Goal: Check status

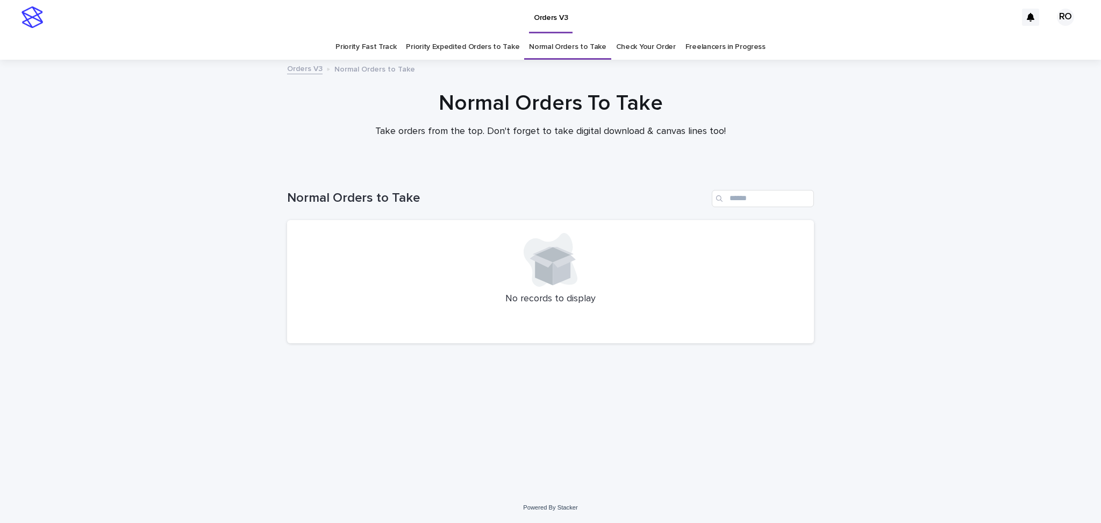
click at [0, 201] on div "Loading... Saving… Loading... Saving… Normal Orders to Take No records to displ…" at bounding box center [550, 330] width 1101 height 324
click at [611, 47] on div "Check Your Order" at bounding box center [645, 46] width 69 height 25
click at [647, 50] on link "Check Your Order" at bounding box center [646, 46] width 60 height 25
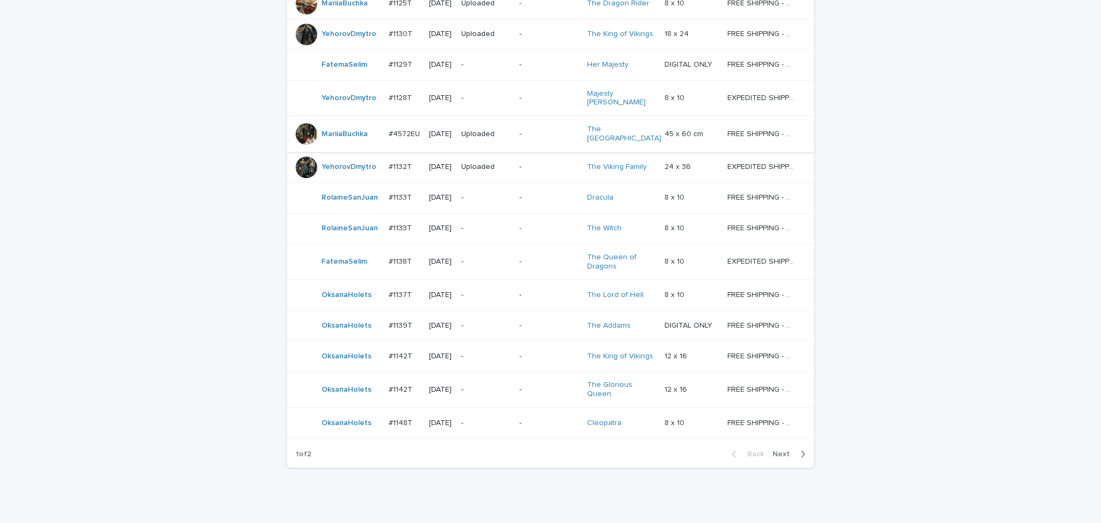
scroll to position [788, 0]
click at [788, 449] on span "Next" at bounding box center [785, 453] width 24 height 8
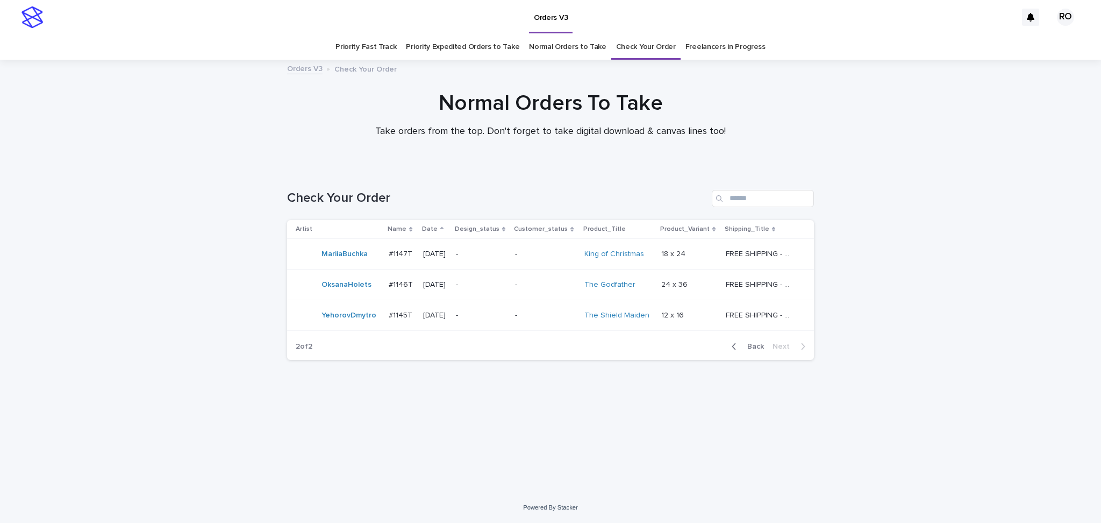
click at [748, 346] on span "Back" at bounding box center [752, 347] width 23 height 8
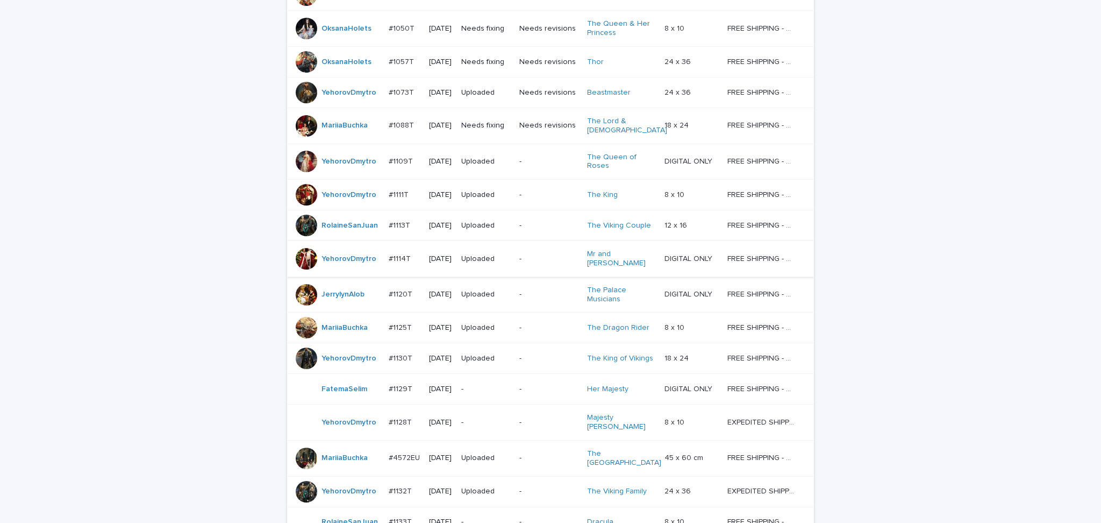
scroll to position [500, 0]
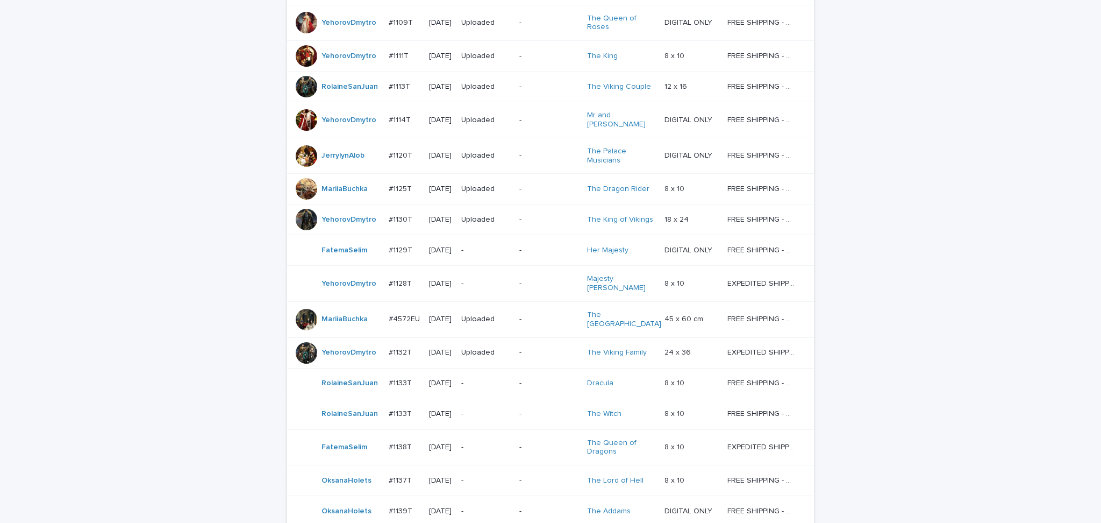
click at [0, 381] on div "Loading... Saving… Loading... Saving… Check Your Order Artist Name Date Design_…" at bounding box center [550, 238] width 1101 height 1138
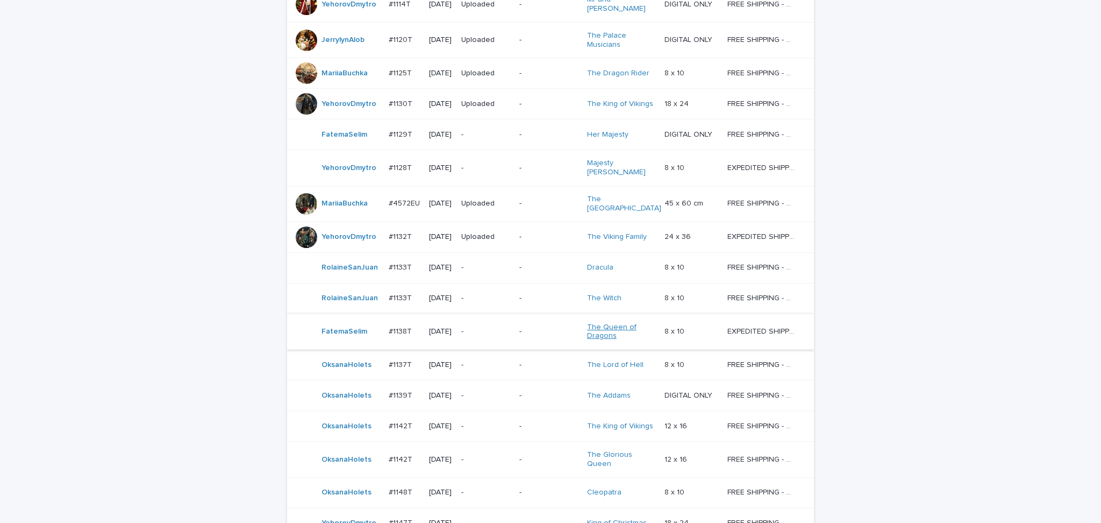
scroll to position [786, 0]
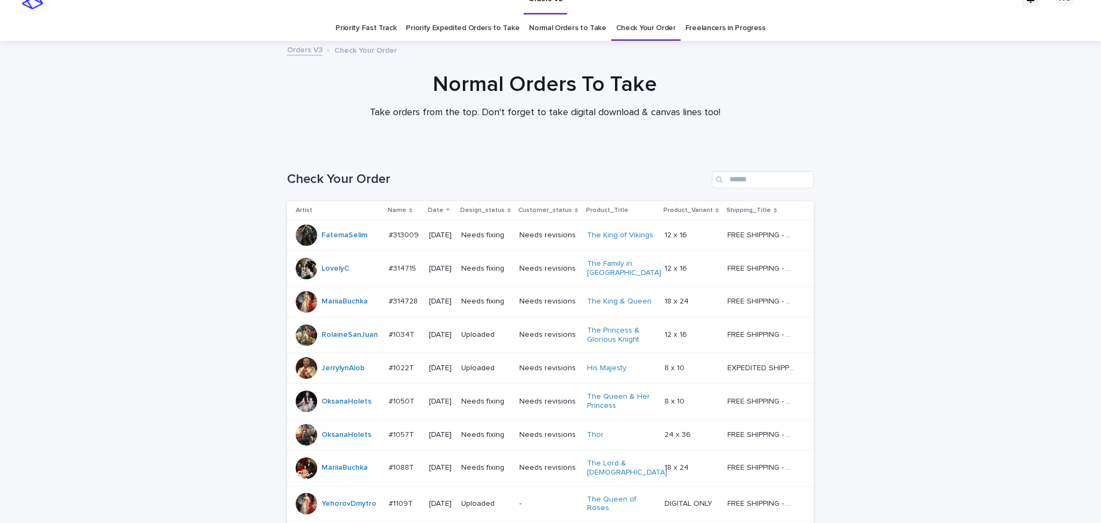
scroll to position [0, 0]
